Goal: Communication & Community: Answer question/provide support

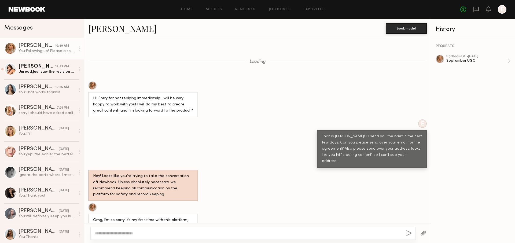
click at [65, 75] on link "[PERSON_NAME] 12:43 PM Unread: Just saw the revision notes! Will be able to get…" at bounding box center [42, 69] width 84 height 21
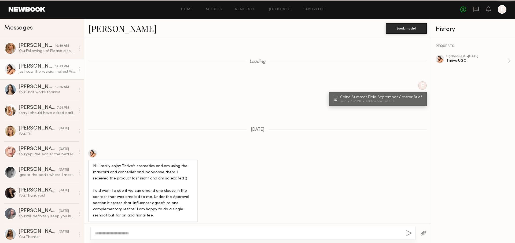
scroll to position [523, 0]
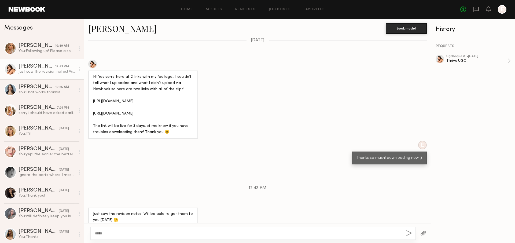
type textarea "*****"
click at [407, 234] on button "button" at bounding box center [409, 233] width 6 height 7
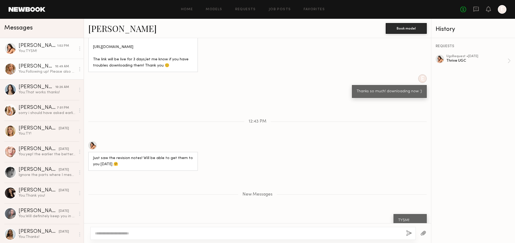
click at [47, 69] on div "You: Following up! Please also sign the agreement, it's coming from [GEOGRAPHIC…" at bounding box center [46, 71] width 57 height 5
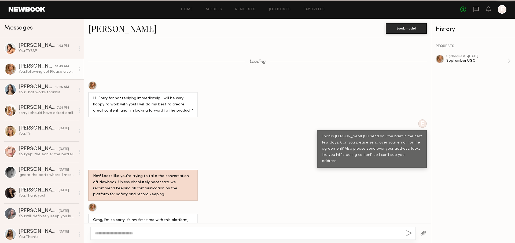
scroll to position [477, 0]
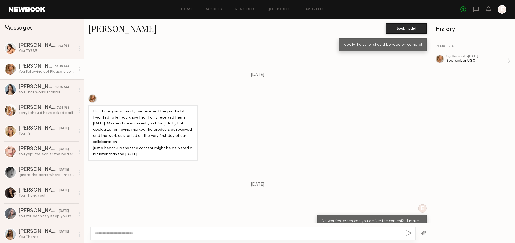
scroll to position [509, 0]
